Goal: Task Accomplishment & Management: Manage account settings

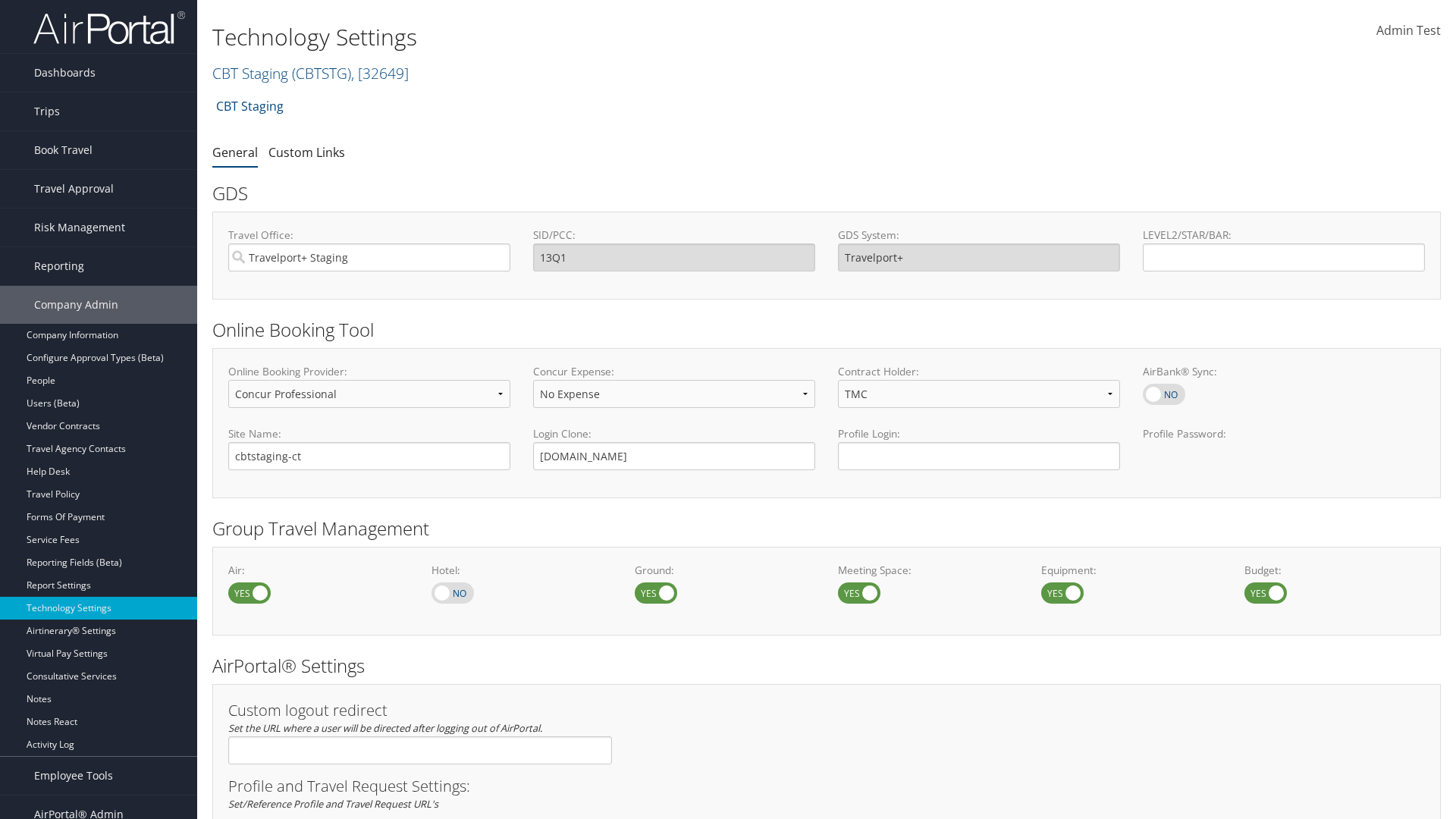
select select "4"
click at [250, 73] on link "CBT Staging ( CBTSTG ) , [ 32649 ]" at bounding box center [310, 73] width 196 height 20
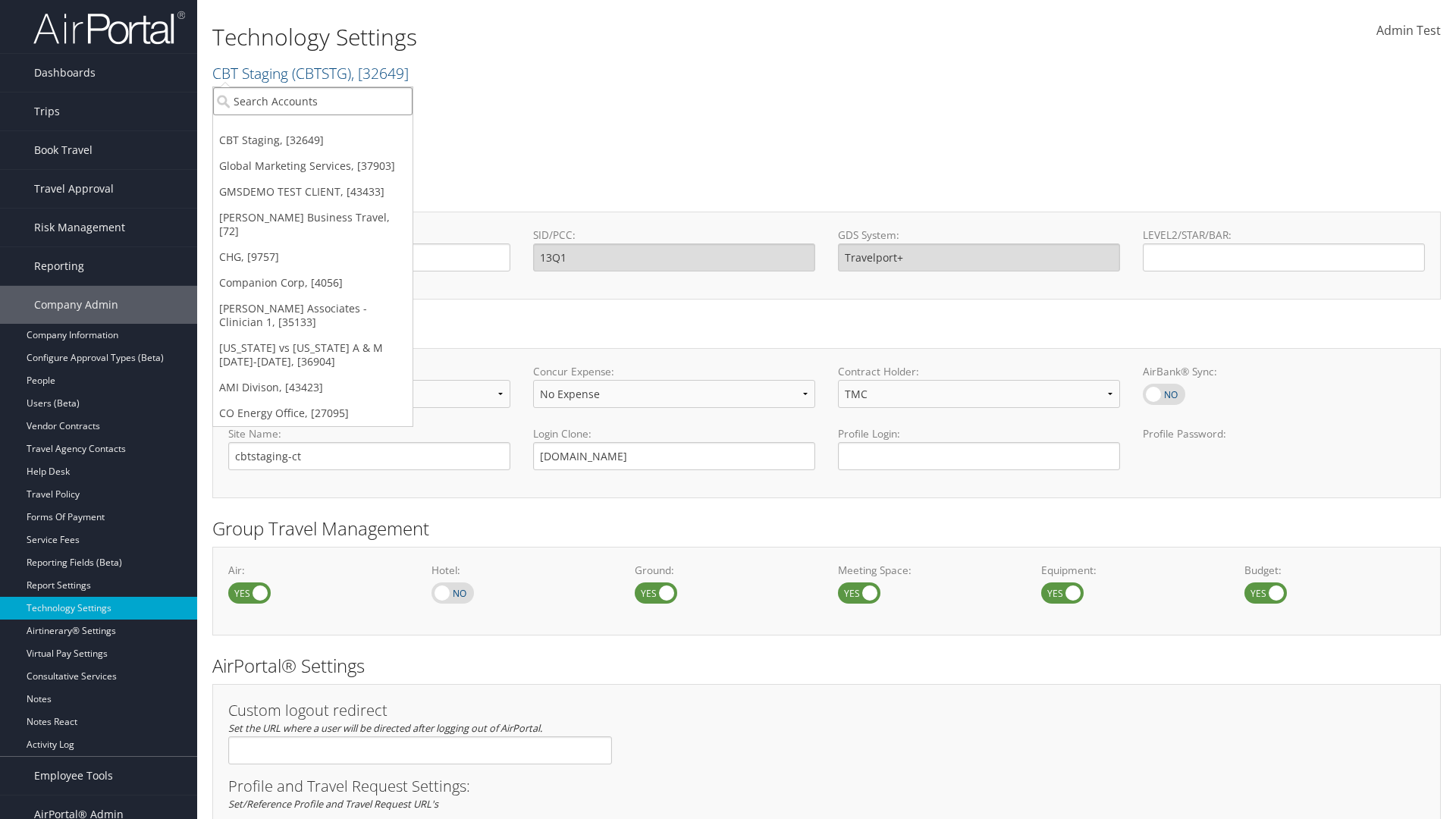
click at [313, 101] on input "search" at bounding box center [313, 101] width 200 height 28
type input "CBTSTG"
click at [313, 129] on div "CBT Staging (CBTSTG), [32649]" at bounding box center [312, 129] width 216 height 14
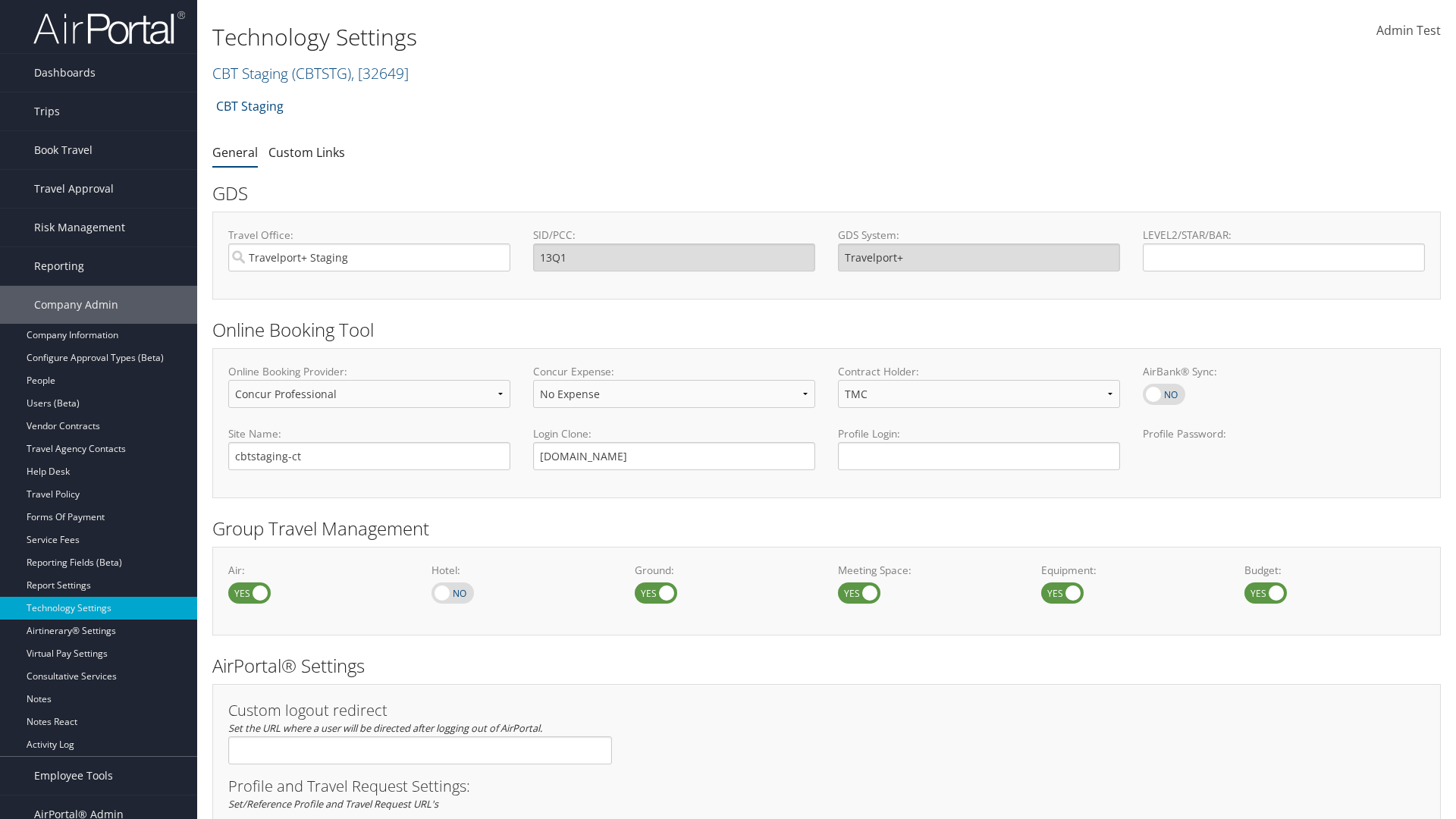
select select "4"
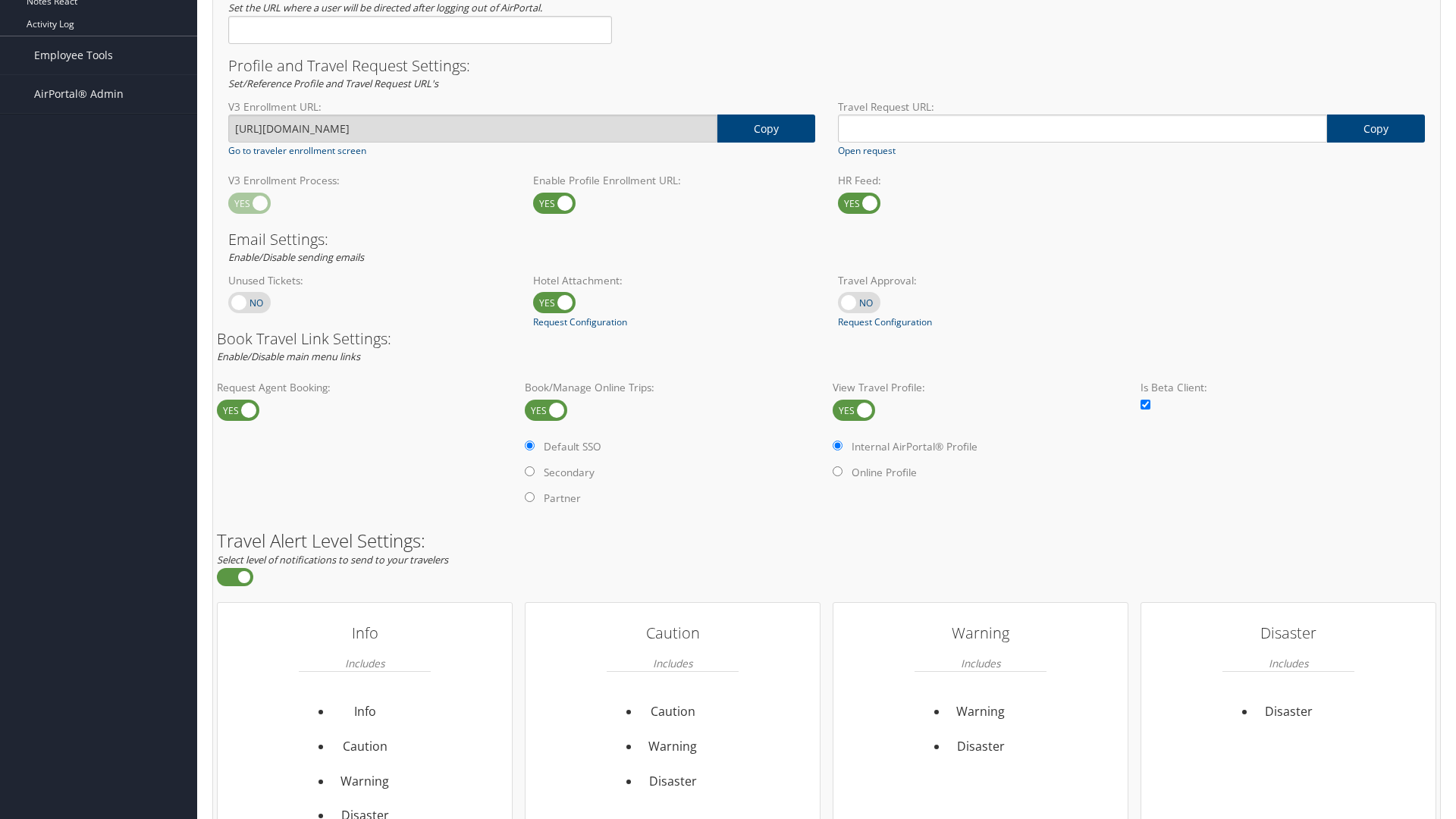
click at [854, 410] on label at bounding box center [854, 411] width 42 height 21
click at [850, 410] on input "checkbox" at bounding box center [845, 412] width 10 height 10
click at [854, 410] on label at bounding box center [854, 411] width 42 height 21
click at [850, 410] on input "checkbox" at bounding box center [845, 412] width 10 height 10
checkbox input "true"
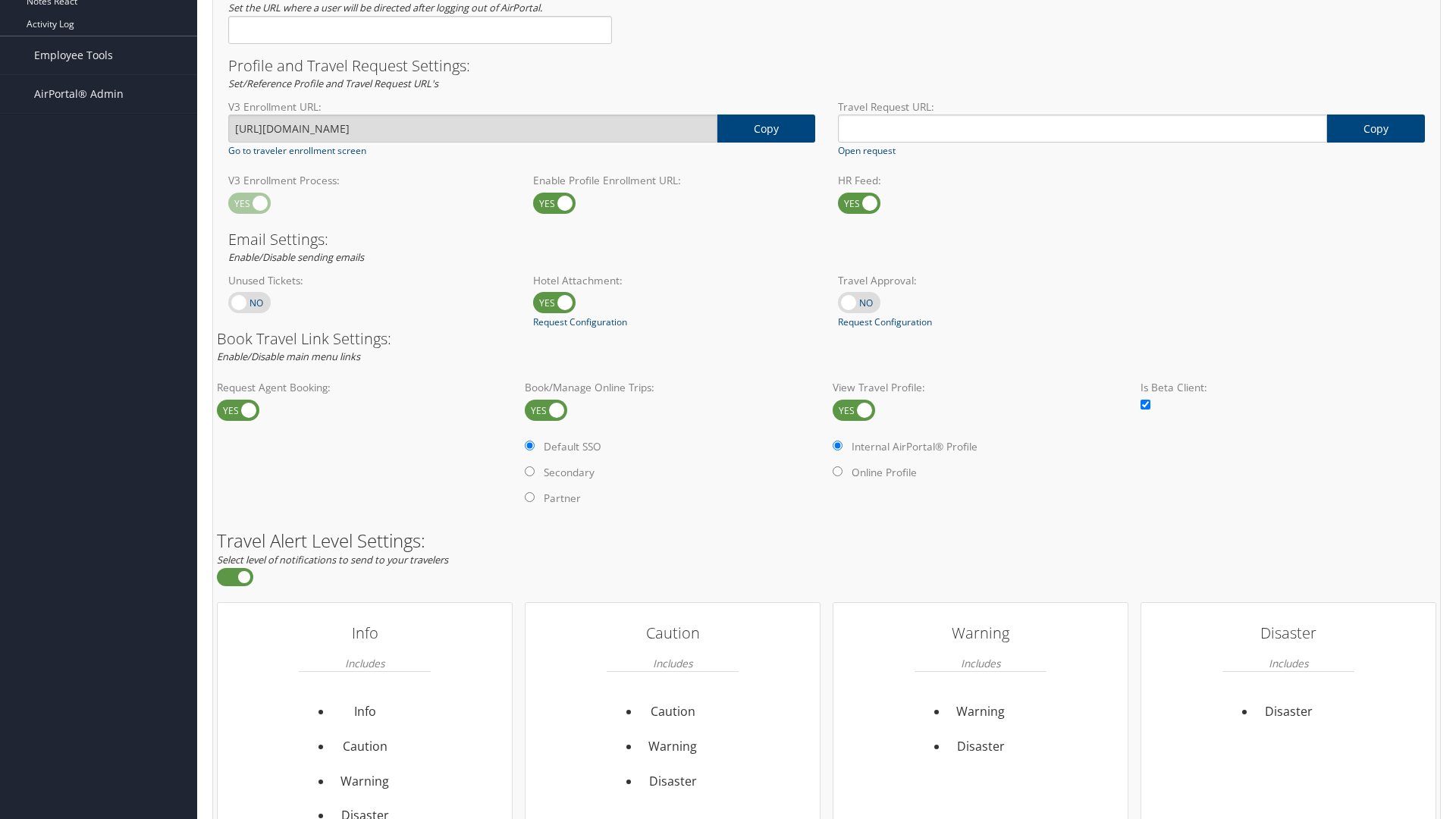
click at [886, 472] on label "Online Profile" at bounding box center [884, 473] width 65 height 15
click at [842, 472] on input "Online Profile" at bounding box center [838, 471] width 10 height 10
radio input "true"
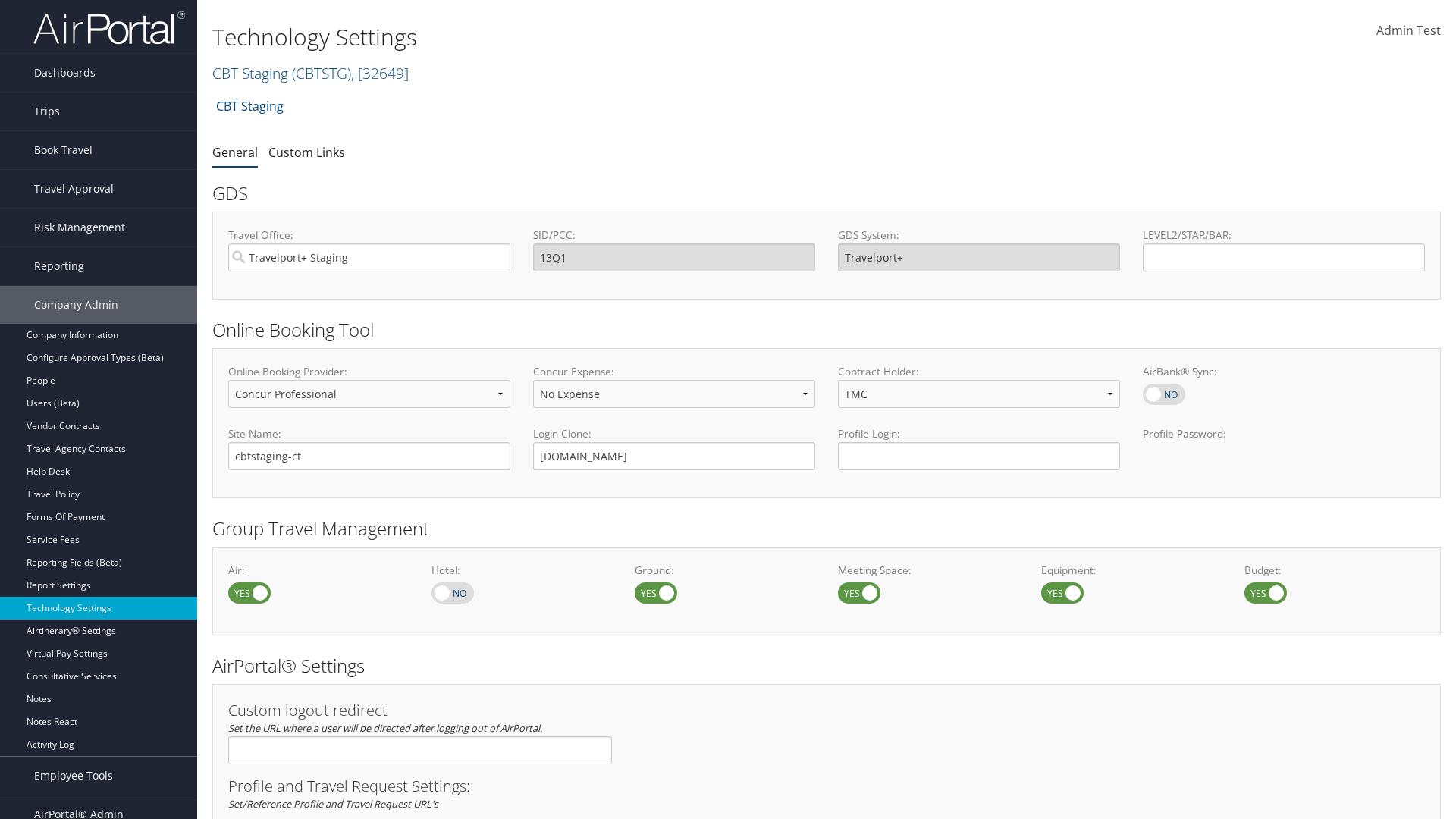
select select "4"
click at [1409, 30] on span "Admin Test" at bounding box center [1408, 30] width 64 height 16
